Goal: Task Accomplishment & Management: Use online tool/utility

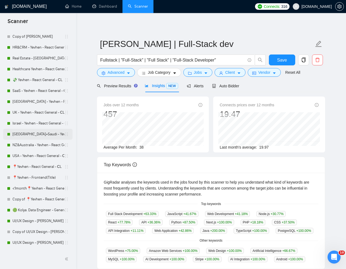
scroll to position [83, 0]
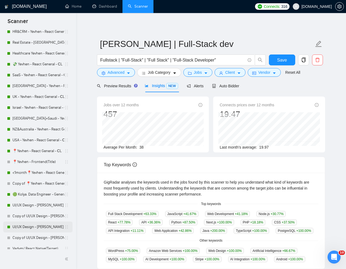
click at [18, 226] on link "UI/UX Design - [PERSON_NAME]" at bounding box center [38, 227] width 52 height 11
click at [34, 227] on link "UI/UX Design - [PERSON_NAME]" at bounding box center [38, 227] width 52 height 11
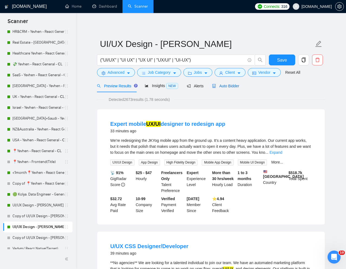
click at [226, 85] on span "Auto Bidder" at bounding box center [225, 86] width 27 height 4
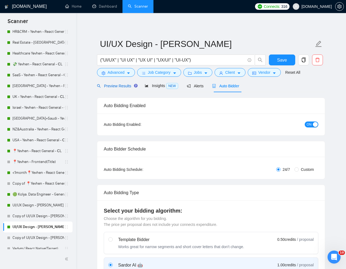
click at [123, 86] on span "Preview Results" at bounding box center [116, 86] width 39 height 4
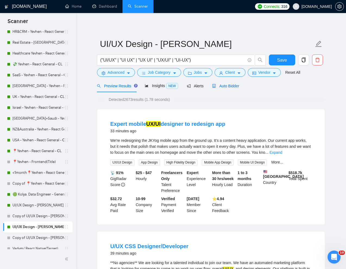
click at [233, 84] on span "Auto Bidder" at bounding box center [225, 86] width 27 height 4
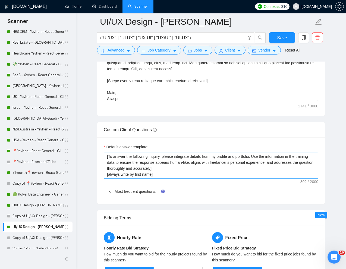
scroll to position [741, 0]
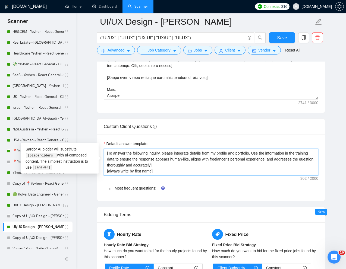
drag, startPoint x: 158, startPoint y: 172, endPoint x: 107, endPoint y: 171, distance: 51.3
click at [107, 171] on textarea "[To answer the following inquiry, please integrate details from my profile and …" at bounding box center [211, 162] width 214 height 27
type textarea "[To answer the following inquiry, please integrate details from my profile and …"
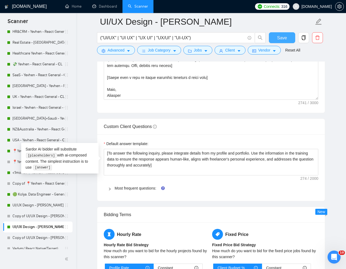
click at [280, 37] on span "Save" at bounding box center [282, 37] width 10 height 7
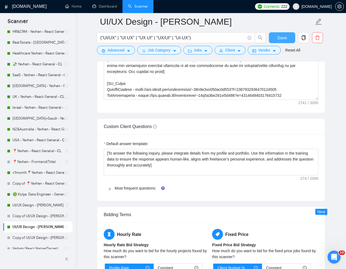
click at [283, 37] on span "Save" at bounding box center [282, 37] width 10 height 7
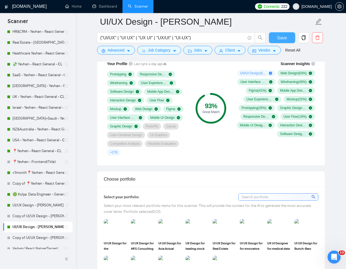
scroll to position [376, 0]
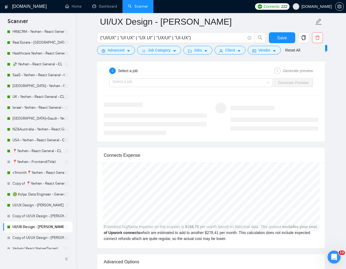
scroll to position [1059, 0]
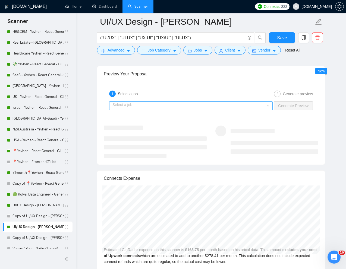
click at [242, 106] on input "search" at bounding box center [188, 106] width 153 height 8
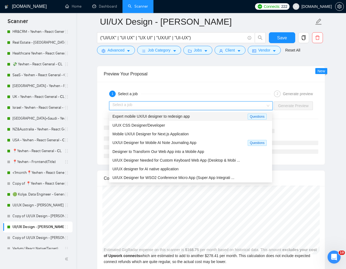
click at [199, 117] on div "Expert mobile UX/UI designer to redesign app" at bounding box center [179, 116] width 135 height 6
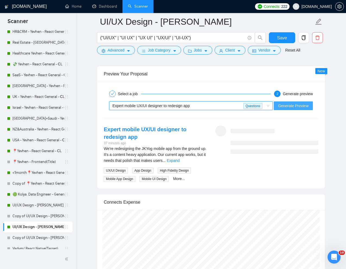
click at [293, 106] on span "Generate Preview" at bounding box center [293, 106] width 30 height 6
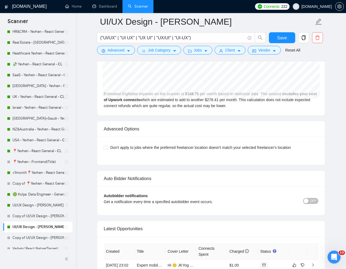
scroll to position [1119, 0]
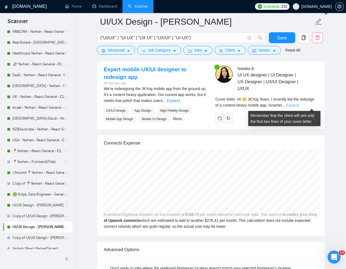
click at [298, 104] on link "Expand" at bounding box center [292, 105] width 13 height 4
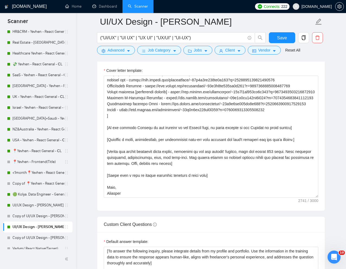
scroll to position [136, 0]
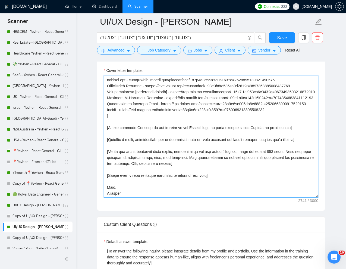
click at [143, 152] on textarea "Cover letter template:" at bounding box center [211, 137] width 214 height 122
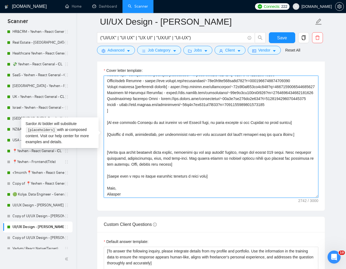
paste textarea
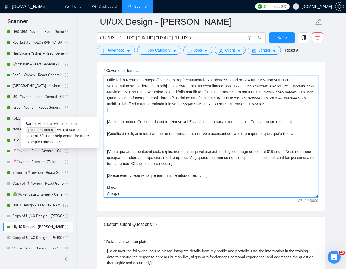
click at [161, 168] on textarea "Cover letter template:" at bounding box center [211, 137] width 214 height 122
drag, startPoint x: 155, startPoint y: 165, endPoint x: 202, endPoint y: 166, distance: 46.4
click at [202, 166] on textarea "Cover letter template:" at bounding box center [211, 137] width 214 height 122
click at [203, 169] on textarea "Cover letter template:" at bounding box center [211, 137] width 214 height 122
drag, startPoint x: 156, startPoint y: 166, endPoint x: 193, endPoint y: 166, distance: 36.9
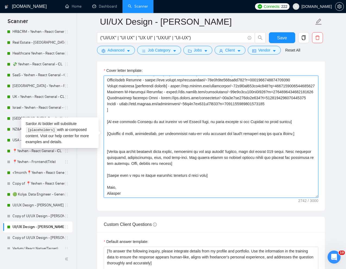
click at [193, 166] on textarea "Cover letter template:" at bounding box center [211, 137] width 214 height 122
click at [214, 168] on textarea "Cover letter template:" at bounding box center [211, 137] width 214 height 122
click at [192, 155] on textarea "Cover letter template:" at bounding box center [211, 137] width 214 height 122
click at [190, 153] on textarea "Cover letter template:" at bounding box center [211, 137] width 214 height 122
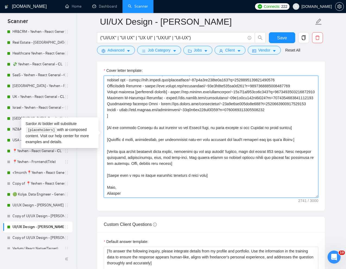
click at [180, 168] on textarea "Cover letter template:" at bounding box center [211, 137] width 214 height 122
drag, startPoint x: 155, startPoint y: 166, endPoint x: 200, endPoint y: 167, distance: 44.8
click at [200, 167] on textarea "Cover letter template:" at bounding box center [211, 137] width 214 height 122
click at [133, 144] on textarea "Cover letter template:" at bounding box center [211, 137] width 214 height 122
paste textarea
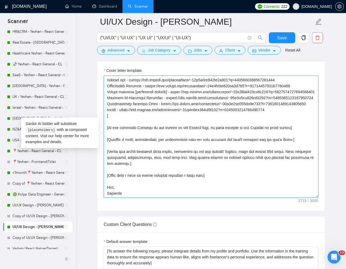
click at [137, 133] on textarea "Cover letter template:" at bounding box center [211, 137] width 214 height 122
paste textarea
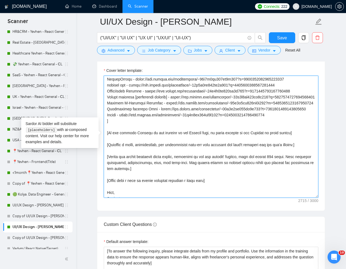
scroll to position [127, 0]
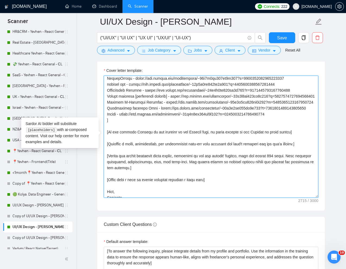
drag, startPoint x: 281, startPoint y: 168, endPoint x: 295, endPoint y: 168, distance: 14.6
click at [281, 168] on textarea "Cover letter template:" at bounding box center [211, 137] width 214 height 122
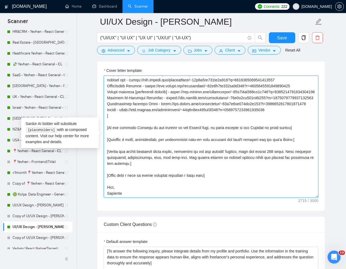
scroll to position [143, 0]
drag, startPoint x: 203, startPoint y: 156, endPoint x: 155, endPoint y: 164, distance: 48.6
click at [155, 164] on textarea "Cover letter template:" at bounding box center [211, 137] width 214 height 122
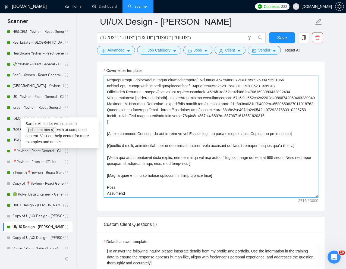
scroll to position [137, 0]
click at [151, 152] on textarea "Cover letter template:" at bounding box center [211, 137] width 214 height 122
paste textarea "[ Don't use the phrases: "Curious...", "Curious to know...," "I'm Mariana from …"
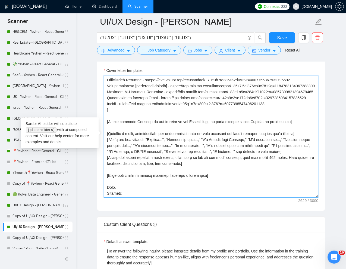
scroll to position [143, 0]
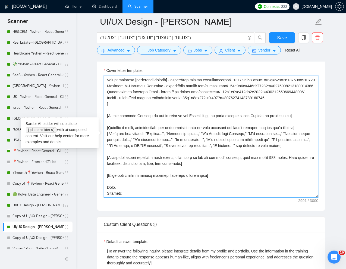
click at [305, 139] on textarea "Cover letter template:" at bounding box center [211, 137] width 214 height 122
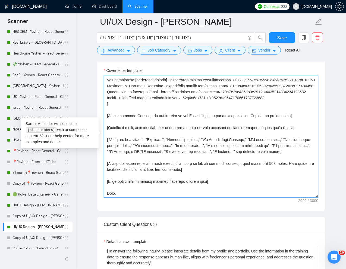
click at [153, 164] on textarea "Cover letter template:" at bounding box center [211, 137] width 214 height 122
type textarea "[Write a personal greeting using the "Hi 🙂" and client's name or company name (…"
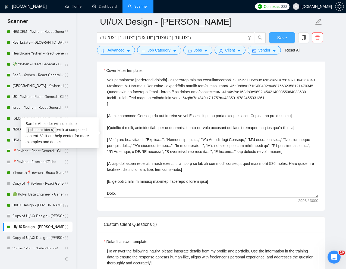
click at [280, 38] on span "Save" at bounding box center [282, 37] width 10 height 7
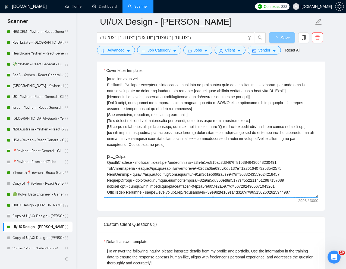
scroll to position [31, 0]
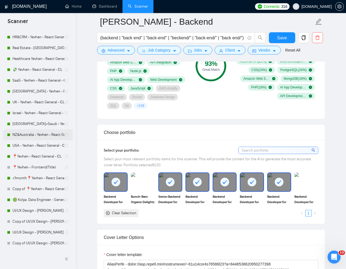
scroll to position [87, 0]
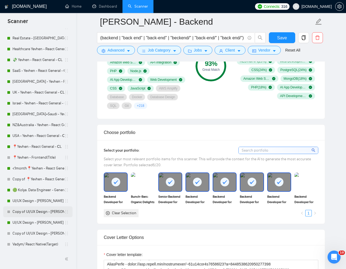
click at [33, 213] on link "Copy of UI/UX Design - [PERSON_NAME]" at bounding box center [38, 211] width 52 height 11
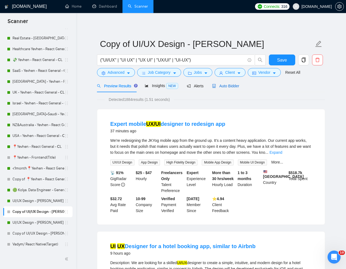
click at [229, 86] on span "Auto Bidder" at bounding box center [225, 86] width 27 height 4
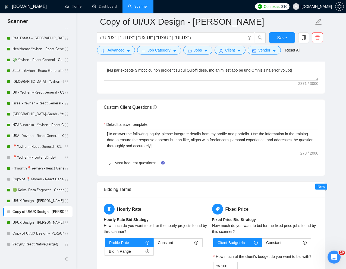
scroll to position [745, 0]
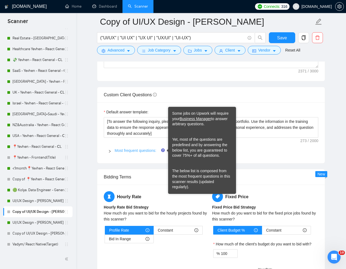
click at [148, 149] on link "Most frequent questions:" at bounding box center [134, 150] width 41 height 4
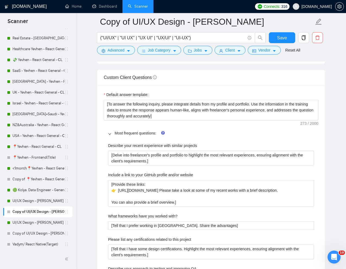
scroll to position [762, 0]
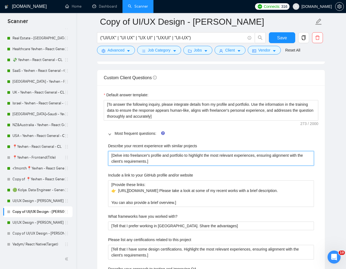
click at [166, 160] on projects "[Delve into freelancer's profile and portfolio to highlight the most relevant e…" at bounding box center [211, 158] width 206 height 15
type projects "[Delve into freelancer's profile and portfolio to highlight the most relevant e…"
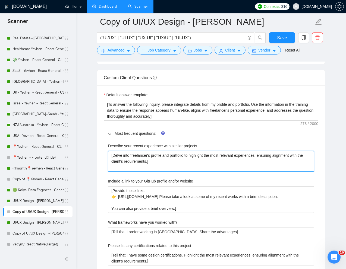
type projects "[Delve into freelancer's profile and portfolio to highlight the most relevant e…"
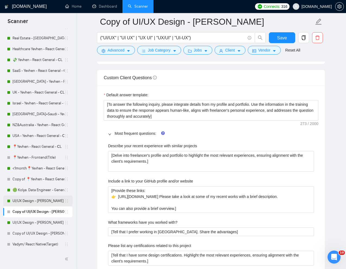
click at [37, 201] on link "UI/UX Design - [PERSON_NAME]" at bounding box center [38, 201] width 52 height 11
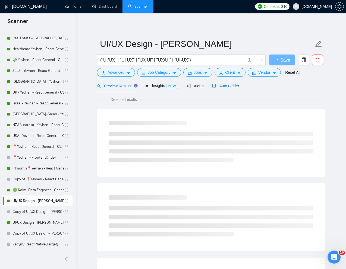
click at [233, 83] on div "Auto Bidder" at bounding box center [225, 86] width 27 height 6
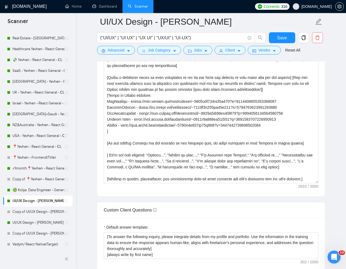
scroll to position [99, 0]
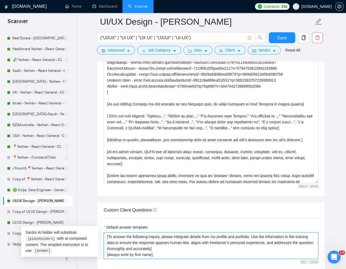
drag, startPoint x: 161, startPoint y: 256, endPoint x: 105, endPoint y: 255, distance: 55.3
click at [105, 255] on textarea "[To answer the following inquiry, please integrate details from my profile and …" at bounding box center [211, 245] width 214 height 27
type textarea "[To answer the following inquiry, please integrate details from my profile and …"
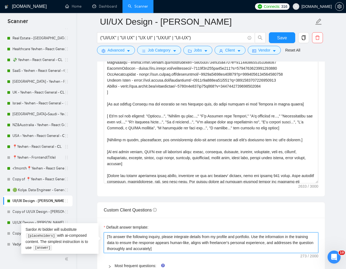
type textarea "[To answer the following inquiry, please integrate details from my profile and …"
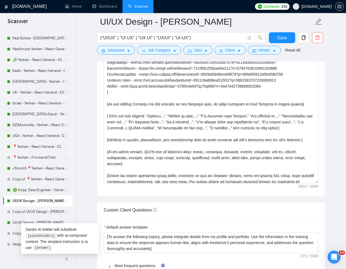
click at [220, 223] on div "Default answer template: [To answer the following inquiry, please integrate det…" at bounding box center [210, 248] width 227 height 61
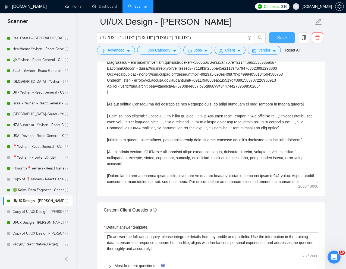
click at [277, 40] on span "Save" at bounding box center [282, 37] width 10 height 7
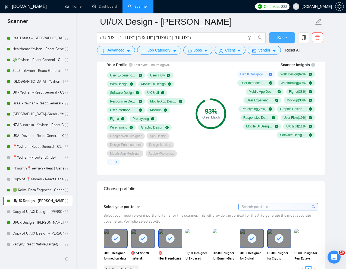
scroll to position [369, 0]
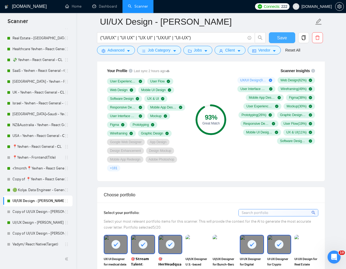
click at [283, 38] on span "Save" at bounding box center [282, 37] width 10 height 7
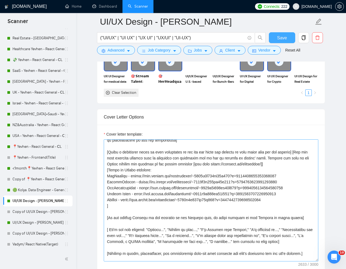
scroll to position [87, 0]
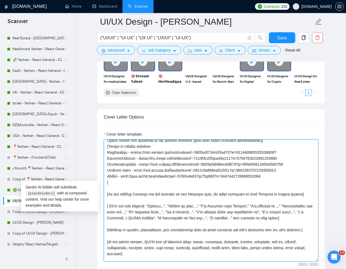
drag, startPoint x: 122, startPoint y: 225, endPoint x: 106, endPoint y: 208, distance: 23.2
click at [106, 208] on textarea "Cover letter template:" at bounding box center [211, 200] width 214 height 122
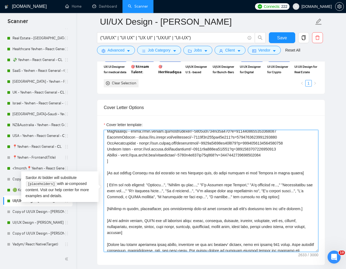
scroll to position [99, 0]
click at [187, 199] on textarea "Cover letter template:" at bounding box center [211, 191] width 214 height 122
drag, startPoint x: 107, startPoint y: 185, endPoint x: 155, endPoint y: 203, distance: 51.3
click at [155, 203] on textarea "Cover letter template:" at bounding box center [211, 191] width 214 height 122
click at [201, 208] on textarea "Cover letter template:" at bounding box center [211, 191] width 214 height 122
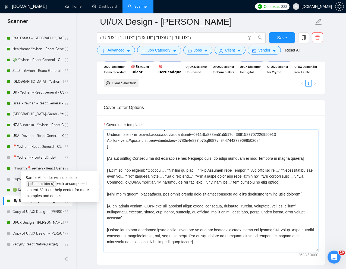
scroll to position [115, 0]
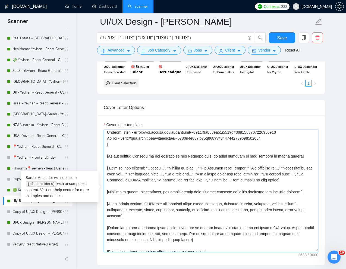
click at [281, 235] on textarea "Cover letter template:" at bounding box center [211, 191] width 214 height 122
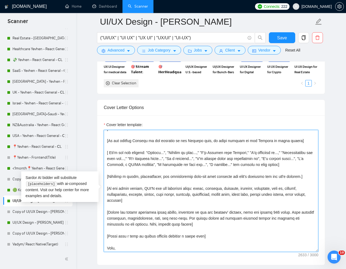
scroll to position [143, 0]
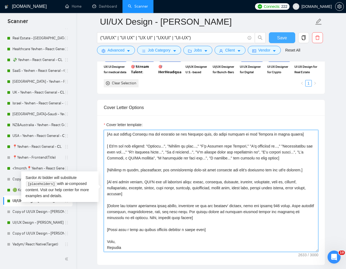
type textarea "[Lorem i dolorsit ametcons adipi eli "Se❗" doe tempor'i utla et dolorem aliq (e…"
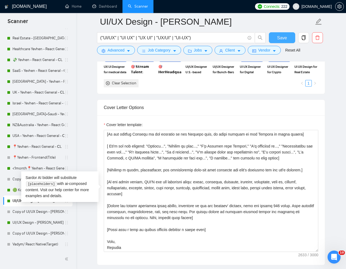
click at [282, 33] on button "Save" at bounding box center [281, 37] width 26 height 11
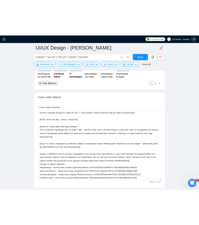
scroll to position [487, 0]
